Goal: Transaction & Acquisition: Purchase product/service

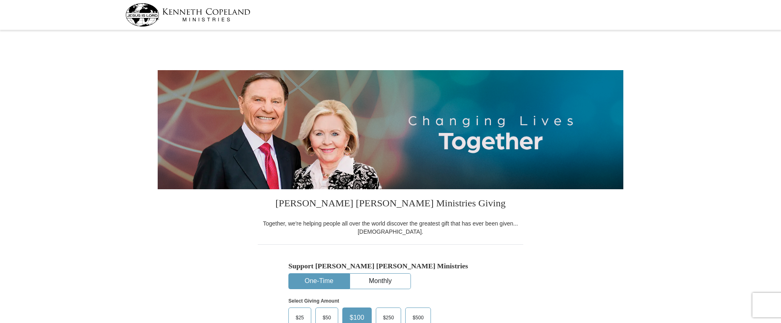
select select "MN"
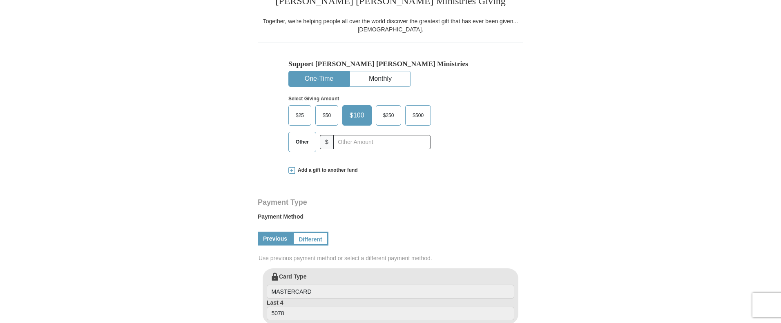
scroll to position [207, 0]
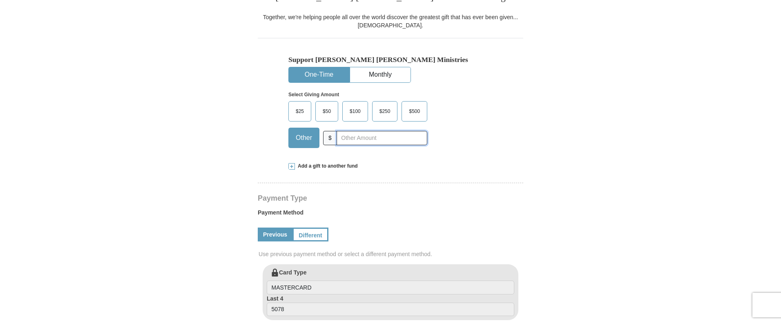
click at [354, 140] on input "text" at bounding box center [381, 138] width 91 height 14
type input "300.00"
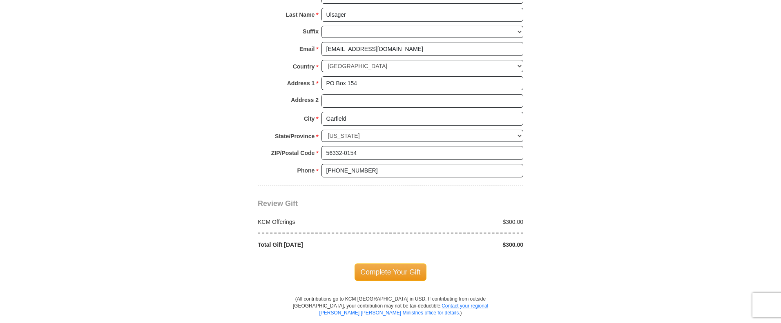
scroll to position [585, 0]
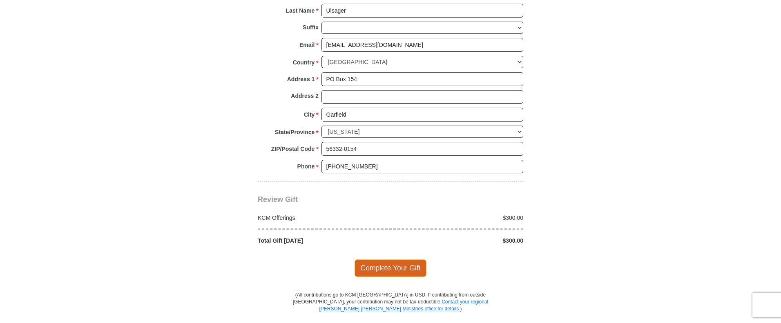
click at [412, 268] on span "Complete Your Gift" at bounding box center [390, 268] width 72 height 17
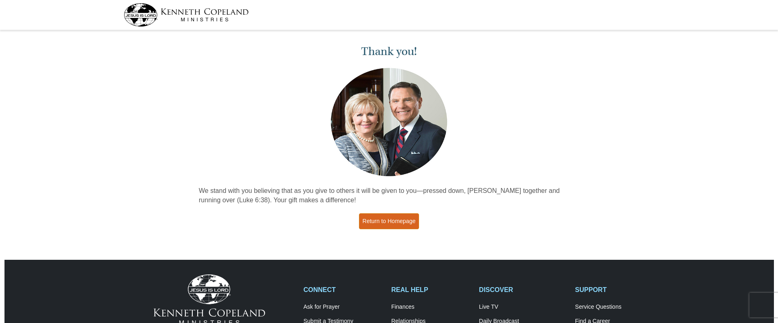
click at [391, 221] on link "Return to Homepage" at bounding box center [389, 221] width 60 height 16
